Goal: Book appointment/travel/reservation

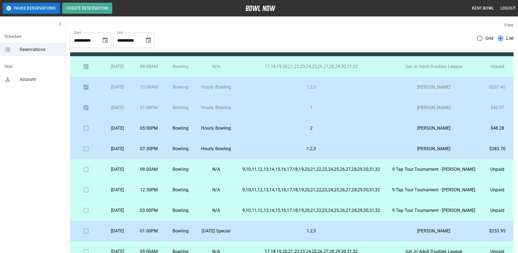
scroll to position [11, 0]
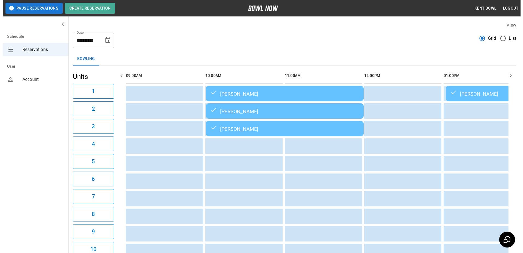
scroll to position [0, 476]
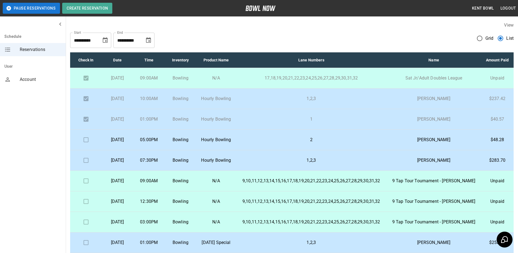
click at [285, 150] on td "2" at bounding box center [311, 139] width 151 height 21
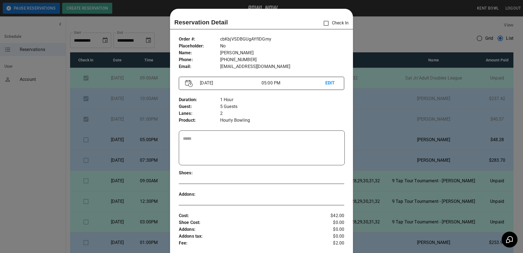
scroll to position [9, 0]
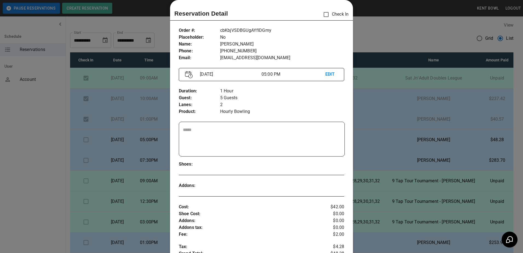
click at [133, 155] on div at bounding box center [261, 126] width 523 height 253
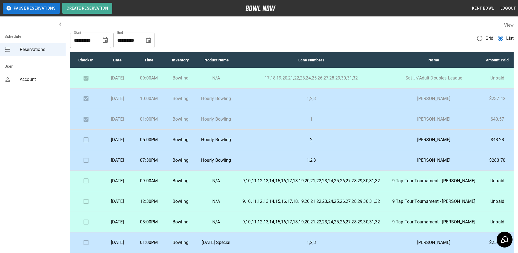
click at [129, 163] on p "[DATE]" at bounding box center [117, 160] width 23 height 7
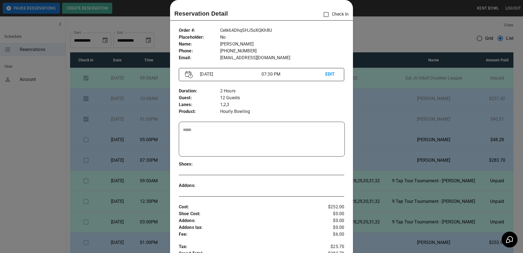
click at [33, 155] on div at bounding box center [261, 126] width 523 height 253
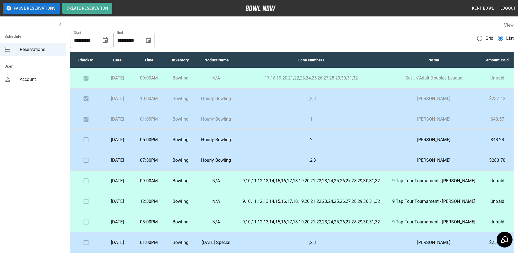
click at [116, 163] on p "[DATE]" at bounding box center [117, 160] width 23 height 7
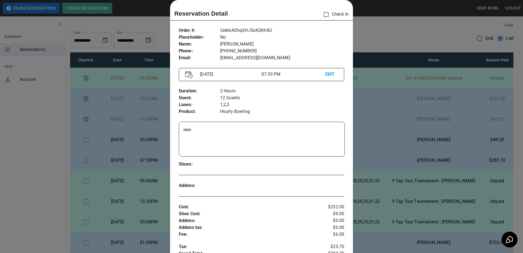
click at [37, 169] on div at bounding box center [261, 126] width 523 height 253
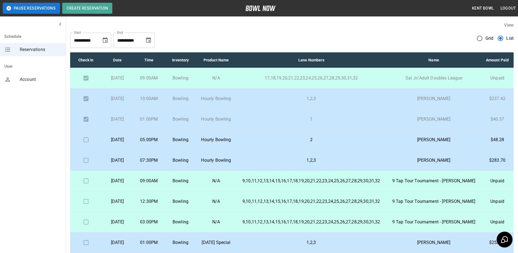
click at [274, 143] on p "2" at bounding box center [311, 139] width 142 height 7
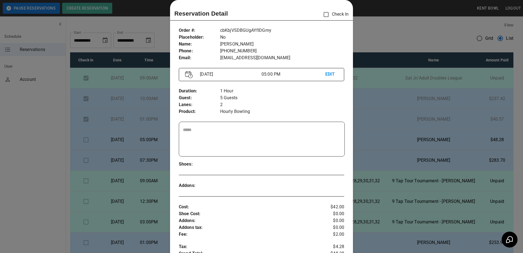
click at [36, 143] on div at bounding box center [261, 126] width 523 height 253
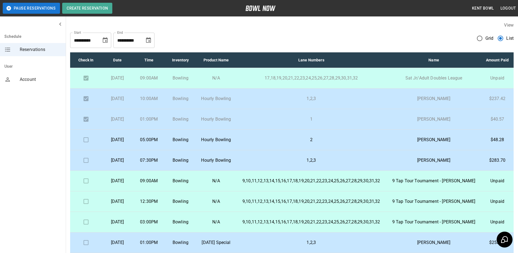
click at [160, 143] on p "05:00PM" at bounding box center [148, 139] width 23 height 7
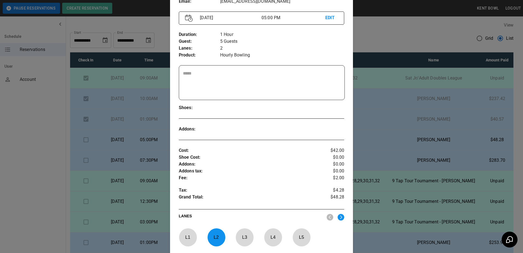
scroll to position [65, 0]
click at [34, 180] on div at bounding box center [261, 126] width 523 height 253
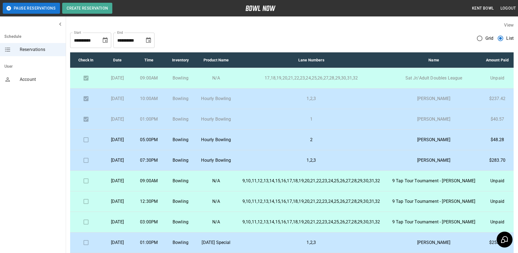
click at [129, 163] on p "[DATE]" at bounding box center [117, 160] width 23 height 7
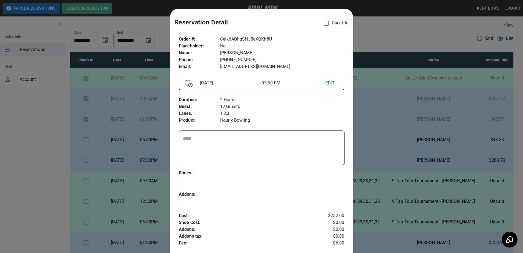
scroll to position [9, 0]
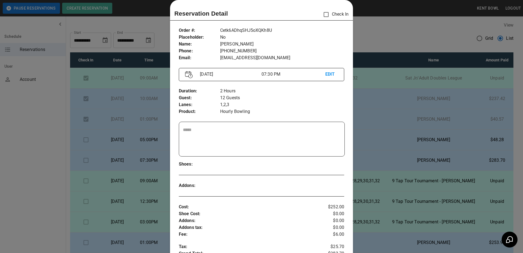
click at [131, 131] on div at bounding box center [261, 126] width 523 height 253
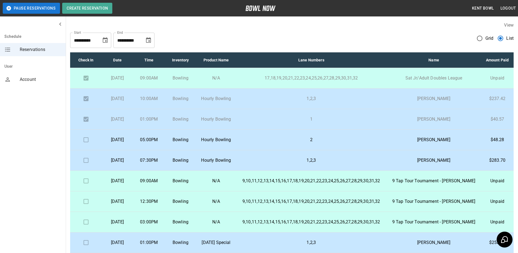
click at [129, 143] on p "[DATE]" at bounding box center [117, 139] width 23 height 7
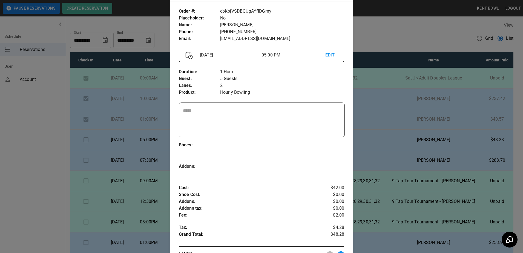
scroll to position [66, 0]
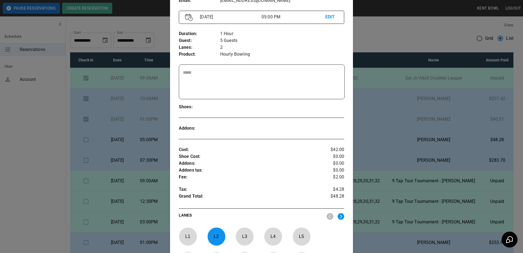
click at [134, 165] on div at bounding box center [261, 126] width 523 height 253
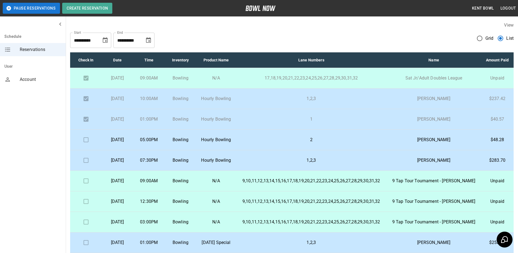
click at [129, 163] on p "[DATE]" at bounding box center [117, 160] width 23 height 7
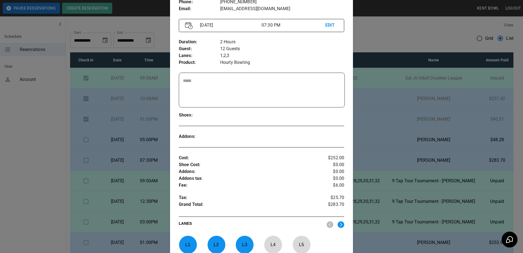
scroll to position [58, 0]
